Goal: Register for event/course

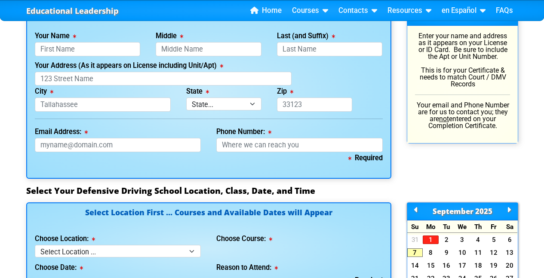
scroll to position [635, 0]
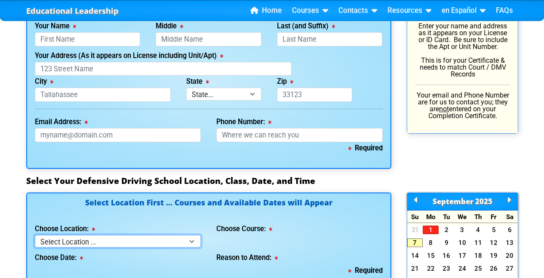
select select "4"
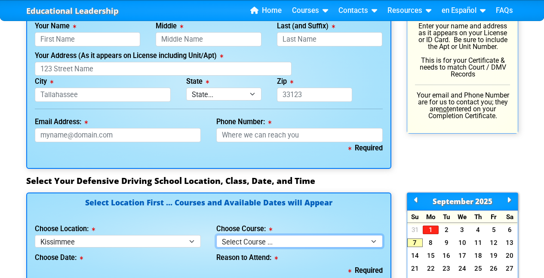
select select "3"
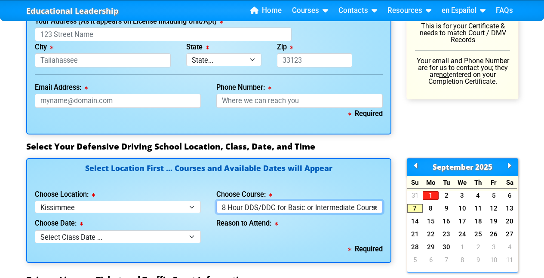
scroll to position [692, 0]
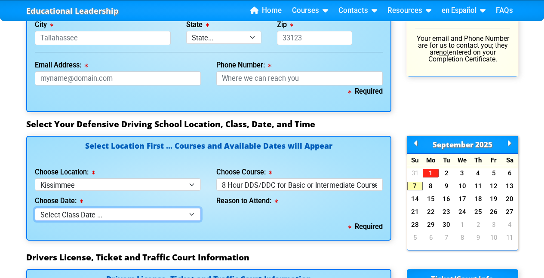
select select "[DATE], 11"
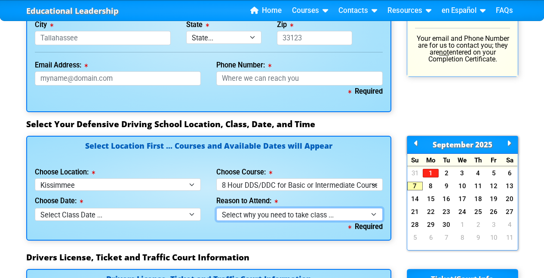
select select "8 Hour DDS/Intermediate - Court Ordered"
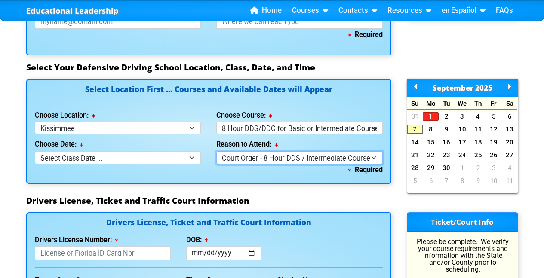
scroll to position [721, 0]
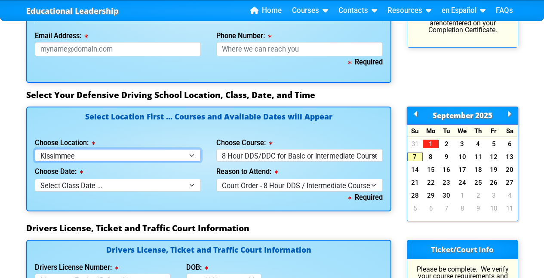
select select "3"
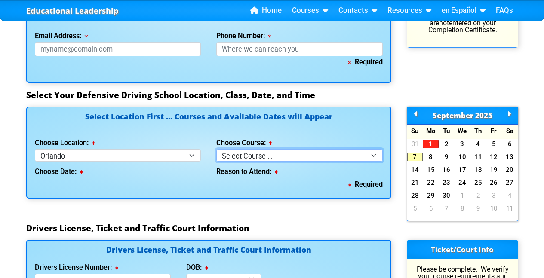
select select "3"
select select
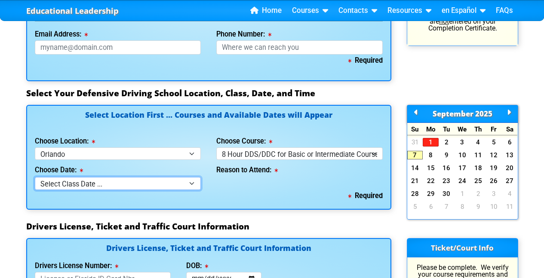
scroll to position [736, 0]
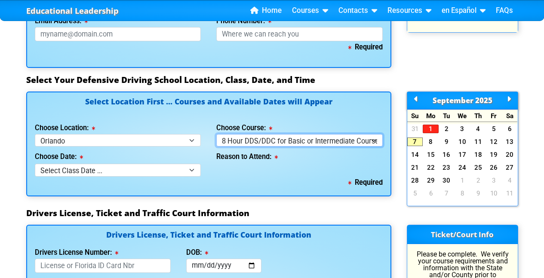
select select "4"
select select
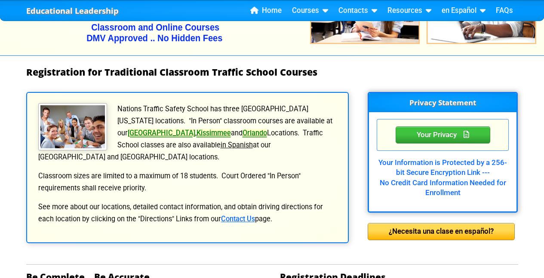
scroll to position [0, 0]
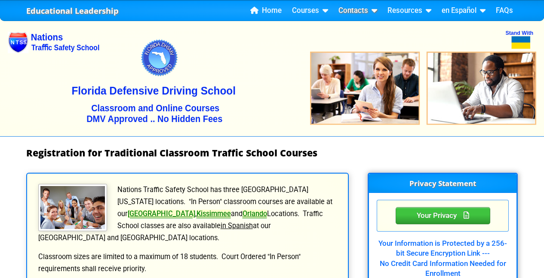
click at [358, 9] on link "Contacts" at bounding box center [358, 10] width 46 height 13
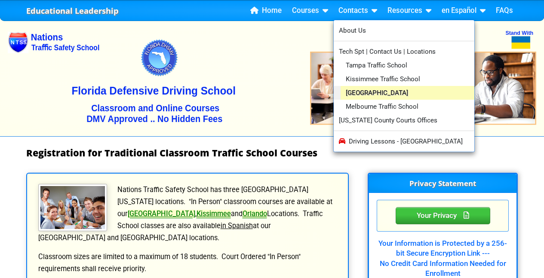
click at [369, 88] on link "[GEOGRAPHIC_DATA]" at bounding box center [407, 93] width 134 height 14
